Goal: Transaction & Acquisition: Purchase product/service

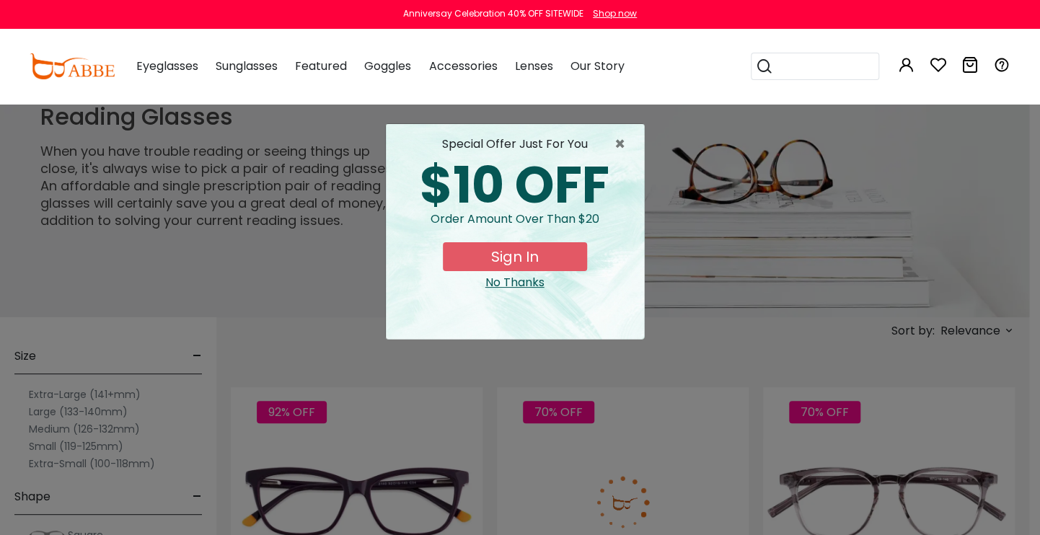
click at [110, 428] on div "× special offer just for you $10 OFF Order amount over than $20 Sign In No Than…" at bounding box center [520, 267] width 1040 height 535
drag, startPoint x: 122, startPoint y: 405, endPoint x: 125, endPoint y: 433, distance: 28.3
click at [125, 431] on div "× special offer just for you $10 OFF Order amount over than $20 Sign In No Than…" at bounding box center [520, 267] width 1040 height 535
drag, startPoint x: 32, startPoint y: 431, endPoint x: 39, endPoint y: 437, distance: 9.2
click at [35, 435] on div "× special offer just for you $10 OFF Order amount over than $20 Sign In No Than…" at bounding box center [520, 267] width 1040 height 535
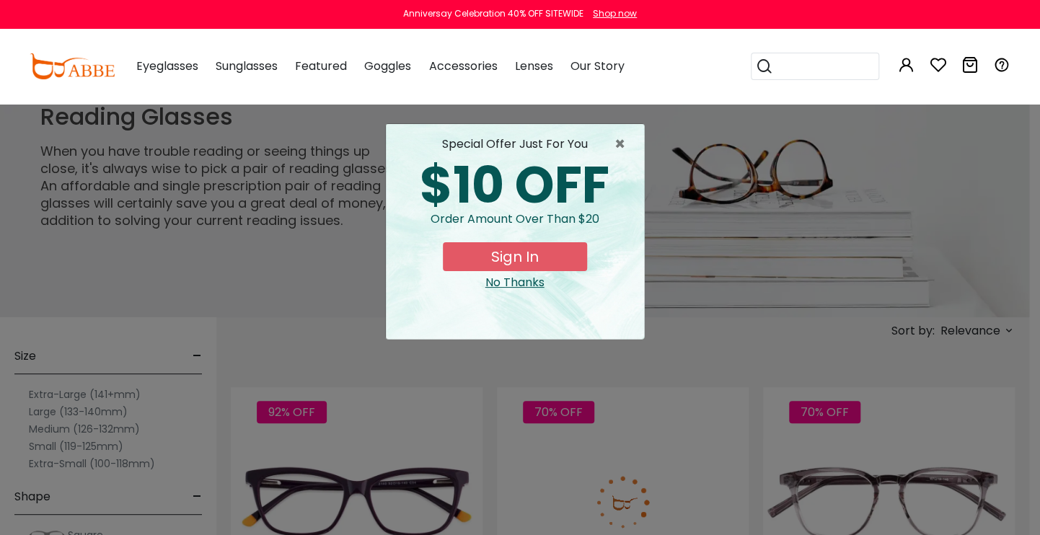
click at [1016, 359] on div "× special offer just for you $10 OFF Order amount over than $20 Sign In No Than…" at bounding box center [520, 267] width 1040 height 535
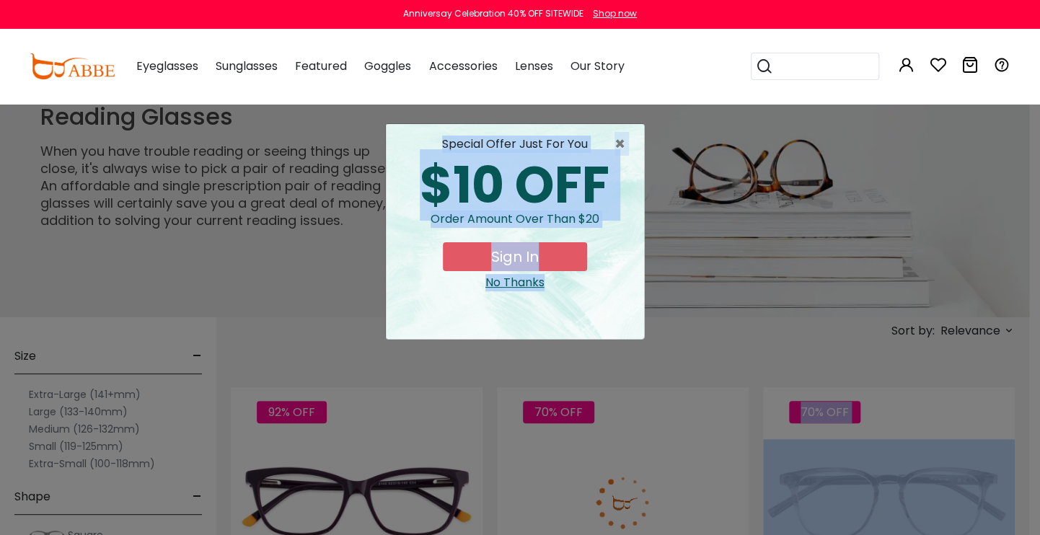
drag, startPoint x: 1037, startPoint y: 316, endPoint x: 1061, endPoint y: 423, distance: 109.5
click at [744, 327] on div "× special offer just for you $10 OFF Order amount over than $20 Sign In No Than…" at bounding box center [520, 267] width 1040 height 535
drag, startPoint x: 1037, startPoint y: 193, endPoint x: 1068, endPoint y: 435, distance: 243.5
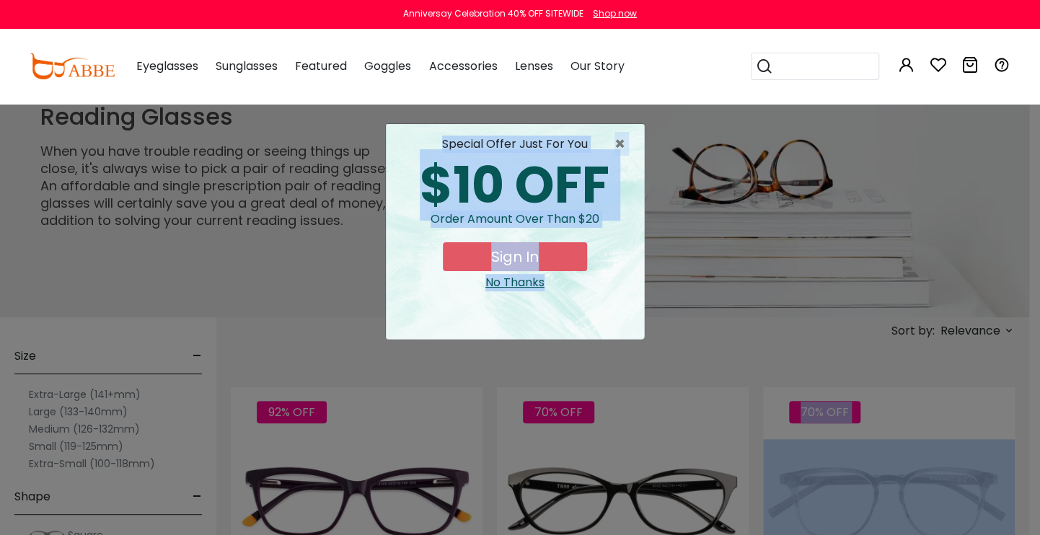
drag, startPoint x: 1034, startPoint y: 327, endPoint x: 1050, endPoint y: 403, distance: 77.2
